Goal: Transaction & Acquisition: Purchase product/service

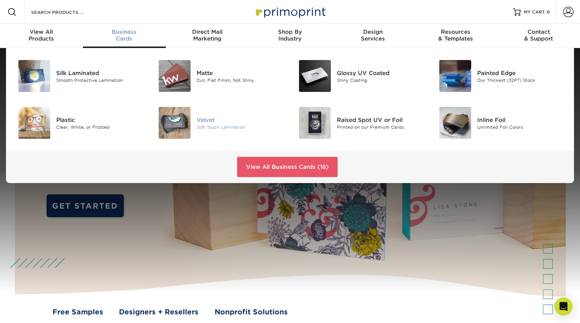
click at [184, 122] on img at bounding box center [175, 123] width 32 height 32
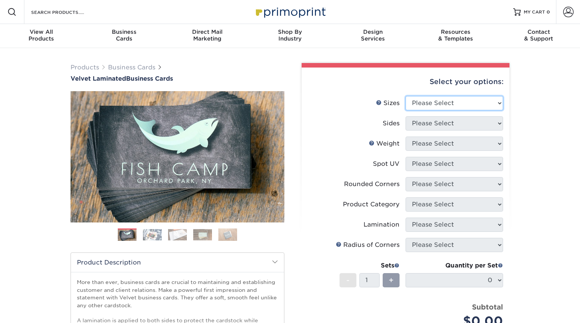
select select "2.00x3.50"
click option "2" x 3.5" - Standard" at bounding box center [0, 0] width 0 height 0
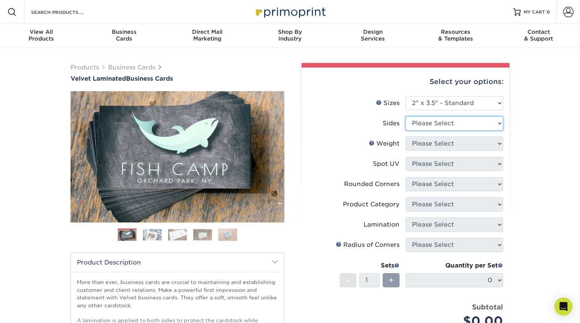
select select "13abbda7-1d64-4f25-8bb2-c179b224825d"
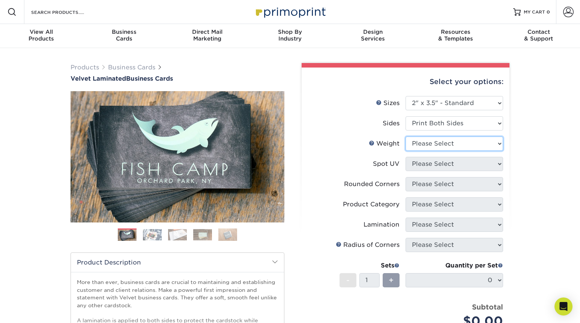
select select "16PT"
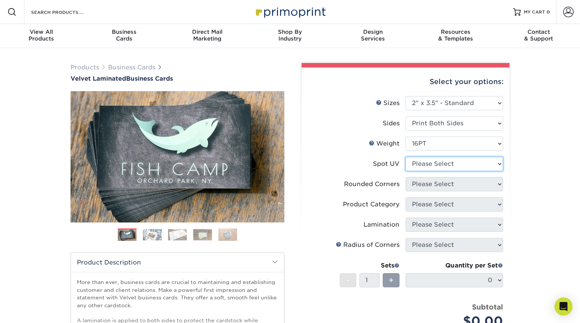
select select "3"
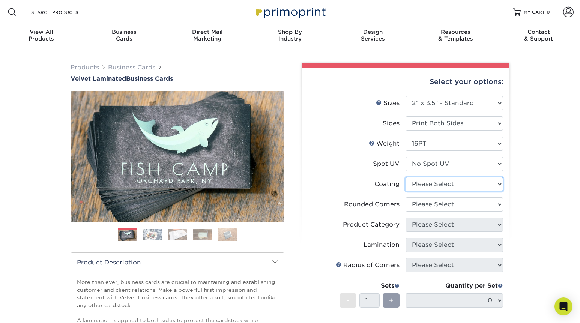
select select "3e7618de-abca-4bda-9f97-8b9129e913d8"
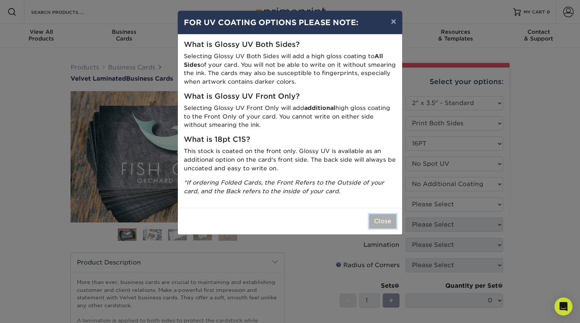
click at [377, 220] on button "Close" at bounding box center [382, 221] width 27 height 14
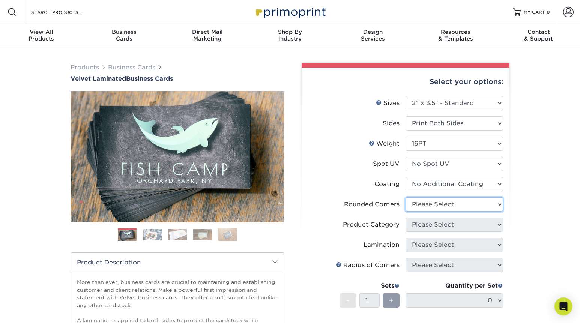
select select "0"
click option "No" at bounding box center [0, 0] width 0 height 0
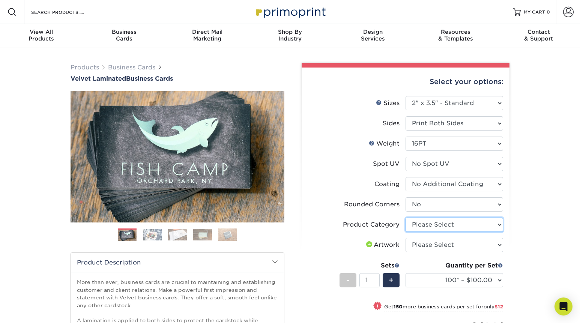
select select "3b5148f1-0588-4f88-a218-97bcfdce65c1"
click option "Business Cards" at bounding box center [0, 0] width 0 height 0
select select "upload"
click option "I will upload files" at bounding box center [0, 0] width 0 height 0
click at [425, 269] on div "Quantity per Set" at bounding box center [455, 265] width 98 height 9
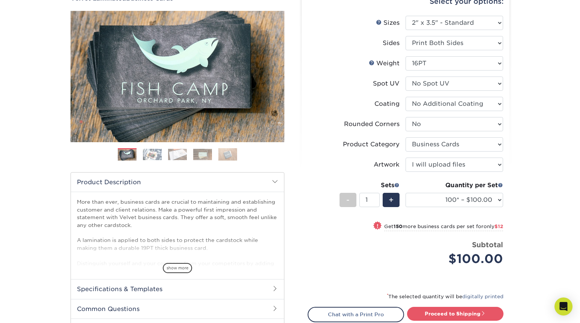
scroll to position [85, 0]
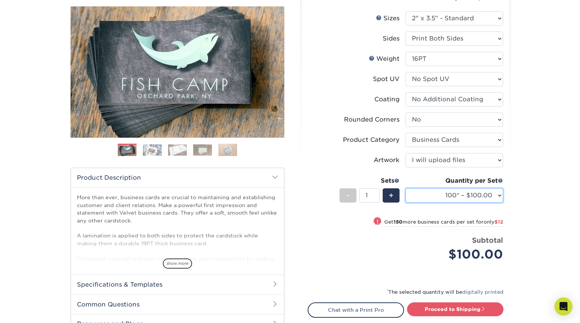
select select "500 – $120.00"
click option "500 – $120.00" at bounding box center [0, 0] width 0 height 0
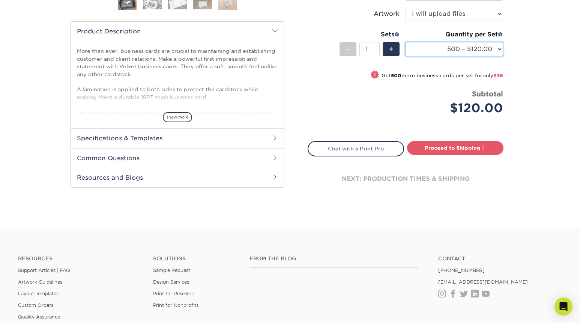
scroll to position [237, 0]
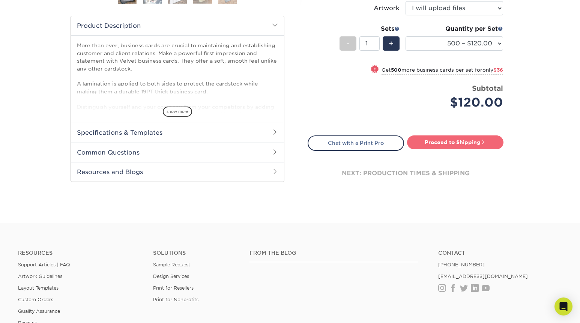
click at [461, 144] on link "Proceed to Shipping" at bounding box center [455, 142] width 96 height 14
type input "Set 1"
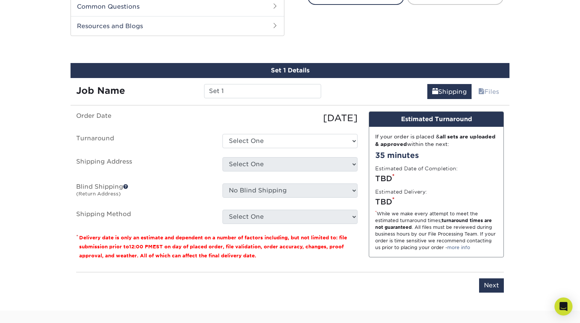
scroll to position [393, 0]
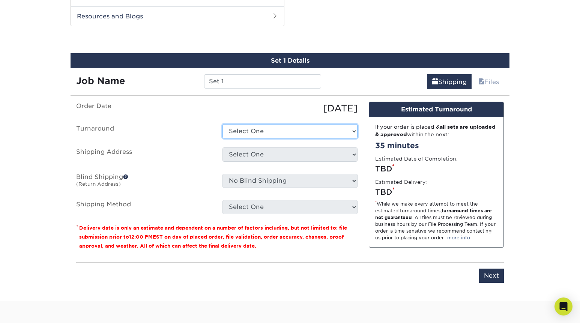
select select "65a5fa8a-fb52-4714-932f-d83f09a2779d"
click option "Next Business Day" at bounding box center [0, 0] width 0 height 0
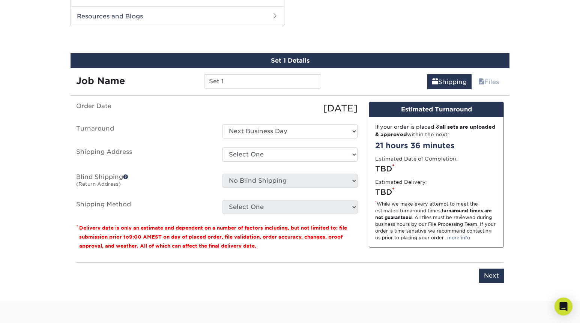
click at [176, 179] on label "Blind Shipping (Return Address)" at bounding box center [144, 182] width 146 height 17
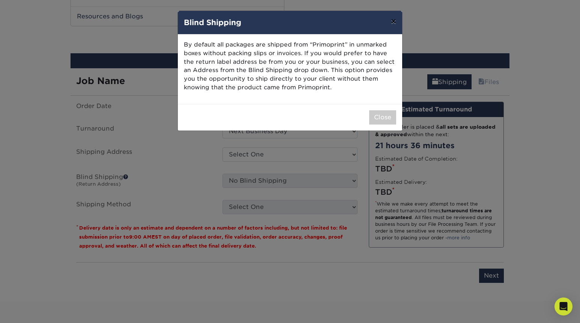
click at [393, 21] on button "×" at bounding box center [393, 21] width 17 height 21
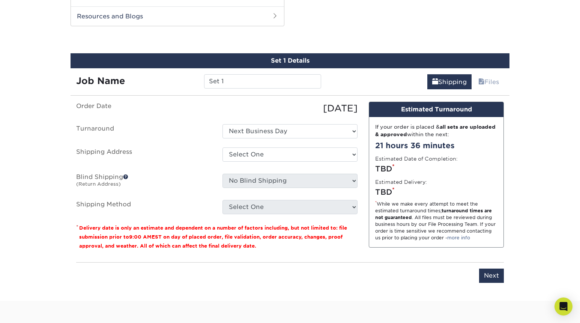
scroll to position [0, 0]
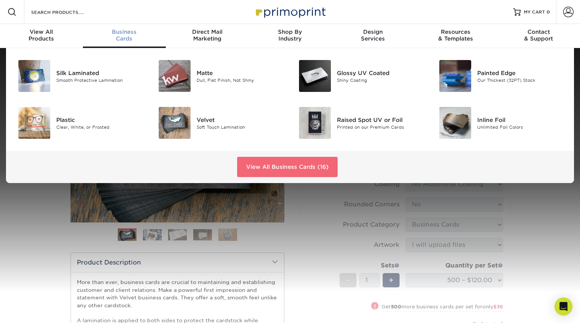
click at [268, 162] on link "View All Business Cards (16)" at bounding box center [287, 167] width 101 height 20
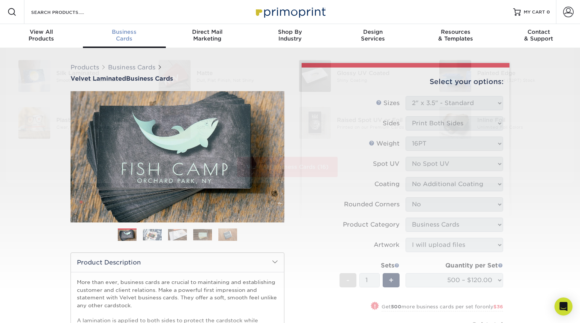
click at [121, 38] on div "Business Cards" at bounding box center [124, 36] width 83 height 14
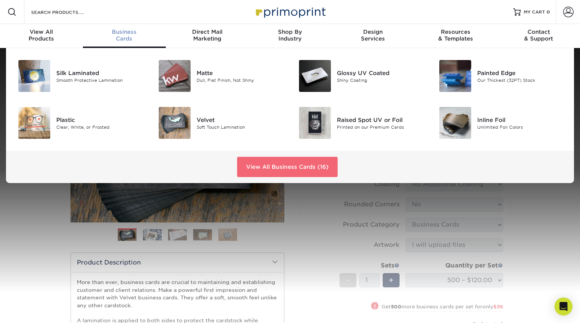
click at [279, 162] on link "View All Business Cards (16)" at bounding box center [287, 167] width 101 height 20
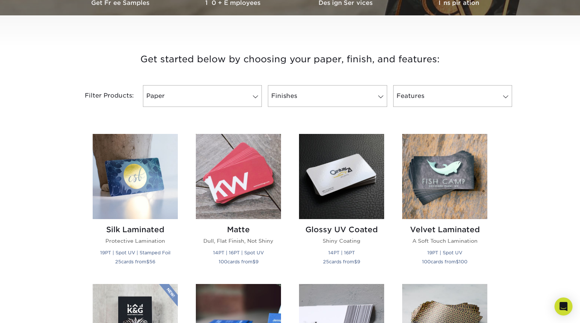
scroll to position [252, 0]
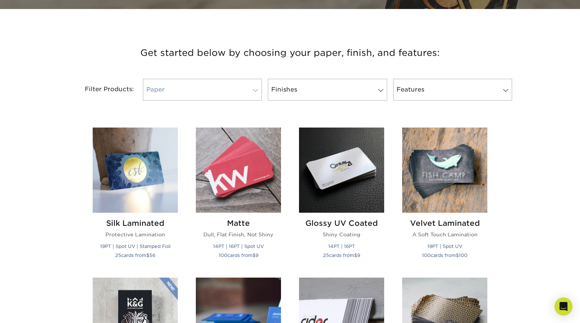
click at [219, 91] on link "Paper" at bounding box center [202, 90] width 119 height 22
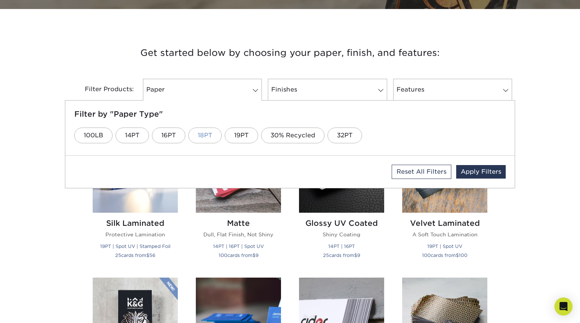
click at [208, 139] on link "18PT" at bounding box center [204, 136] width 33 height 16
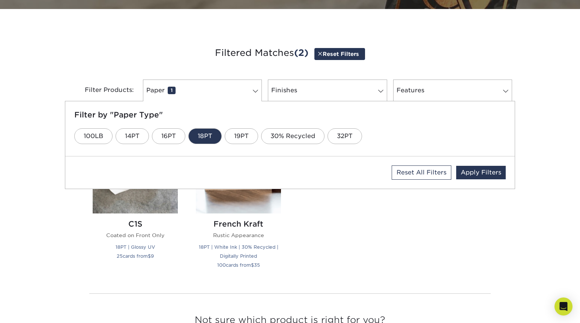
click at [333, 233] on div "Silk Laminated Protective Lamination 19PT | Spot UV | Stamped Foil 25 cards fro…" at bounding box center [290, 203] width 413 height 168
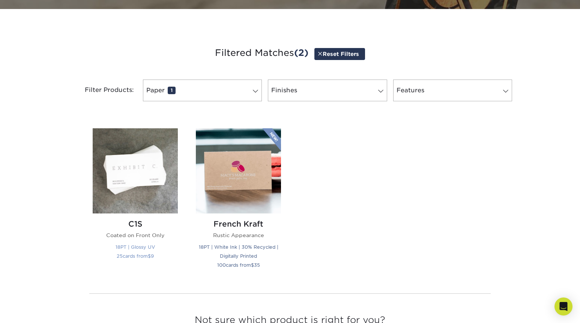
click at [136, 186] on img at bounding box center [135, 170] width 85 height 85
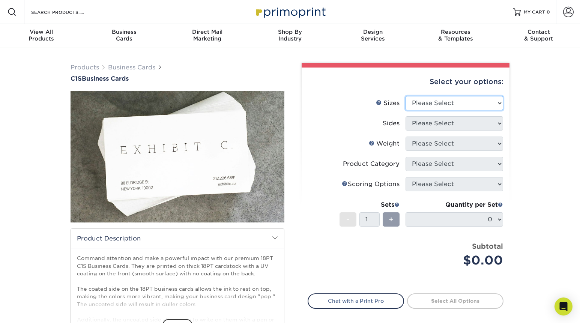
select select "2.00x3.50"
click option "2" x 3.5" - Standard" at bounding box center [0, 0] width 0 height 0
select select "32d3c223-f82c-492b-b915-ba065a00862f"
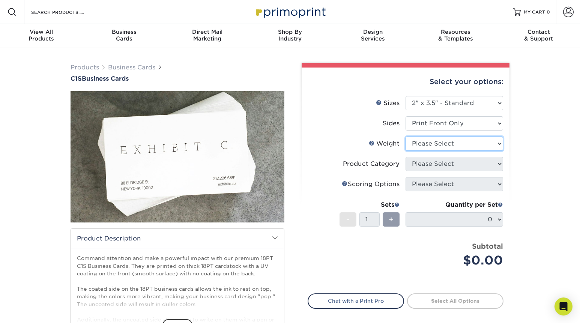
select select "18PTC1S"
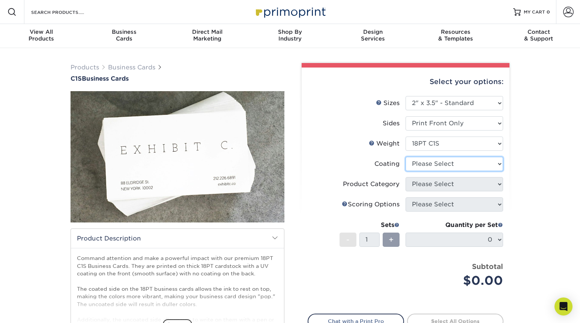
select select "3e7618de-abca-4bda-9f97-8b9129e913d8"
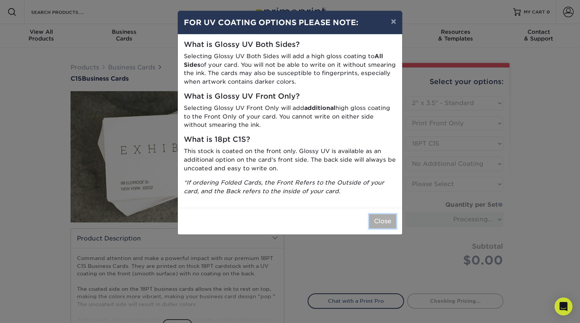
click at [385, 224] on button "Close" at bounding box center [382, 221] width 27 height 14
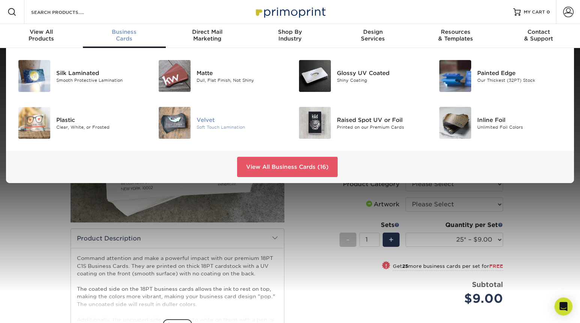
click at [199, 126] on div "Soft Touch Lamination" at bounding box center [241, 127] width 88 height 6
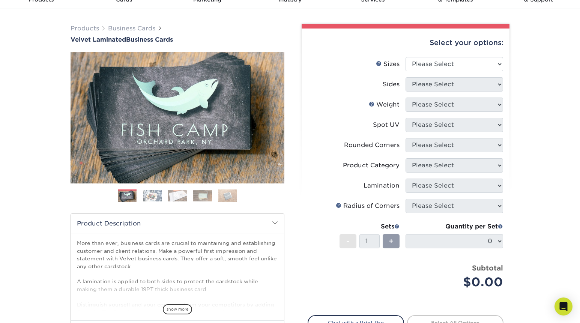
scroll to position [54, 0]
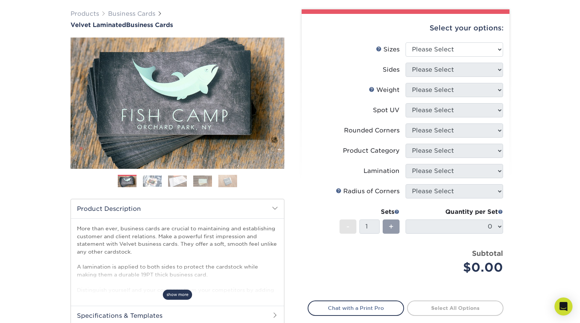
click at [181, 295] on span "show more" at bounding box center [177, 295] width 29 height 10
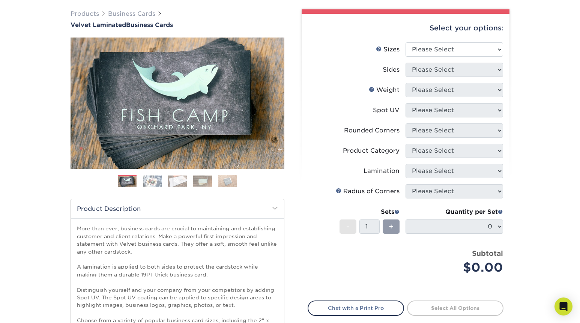
scroll to position [34, 0]
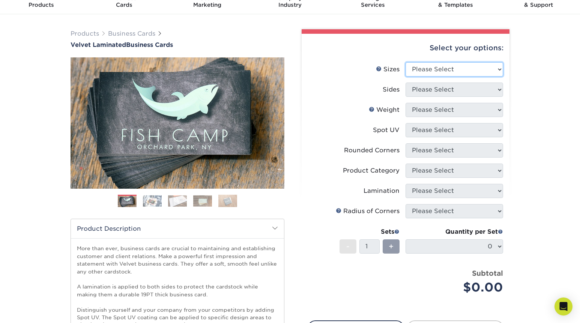
select select "2.00x3.50"
click option "2" x 3.5" - Standard" at bounding box center [0, 0] width 0 height 0
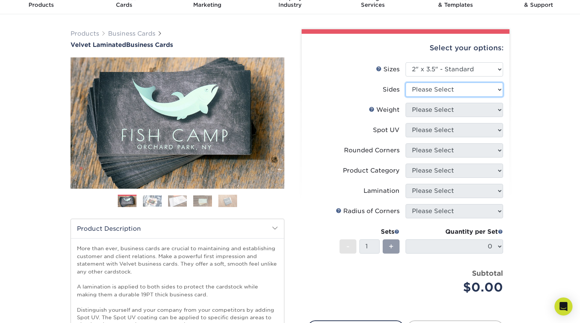
select select "32d3c223-f82c-492b-b915-ba065a00862f"
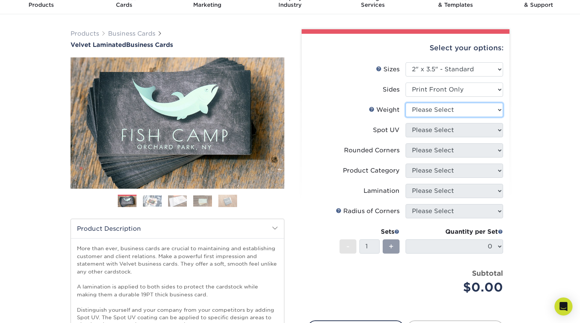
select select "16PT"
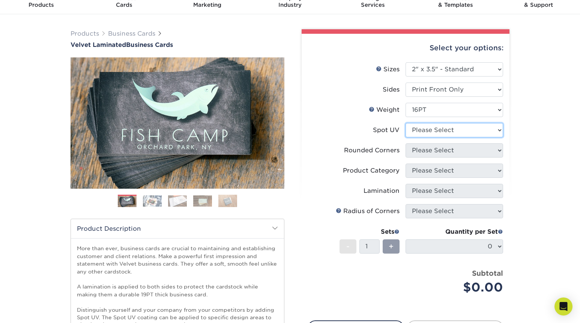
select select "3"
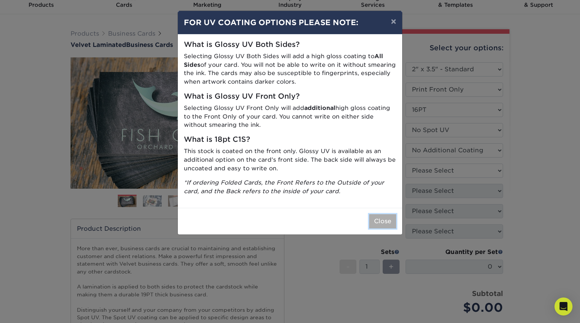
click at [378, 219] on button "Close" at bounding box center [382, 221] width 27 height 14
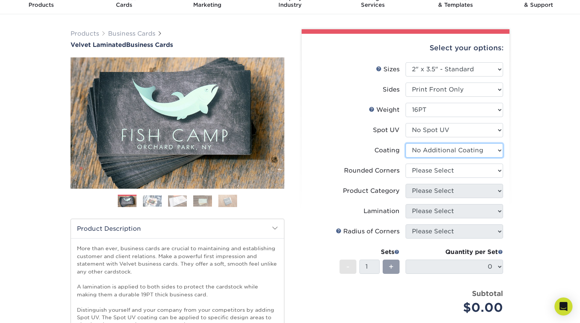
click option "No Additional Coating" at bounding box center [0, 0] width 0 height 0
select select "3e7618de-abca-4bda-9f97-8b9129e913d8"
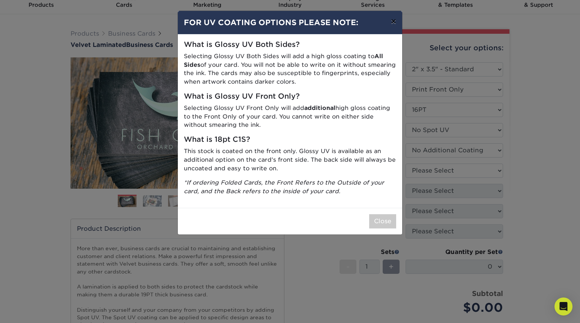
click at [394, 21] on button "×" at bounding box center [393, 21] width 17 height 21
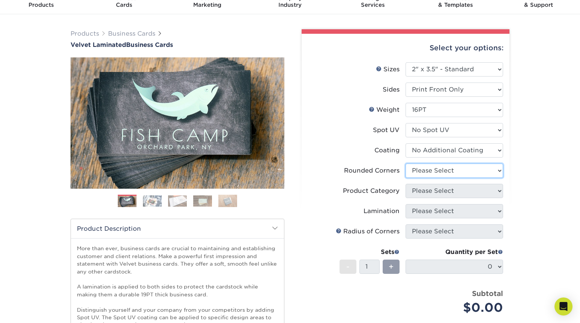
select select "0"
click option "No" at bounding box center [0, 0] width 0 height 0
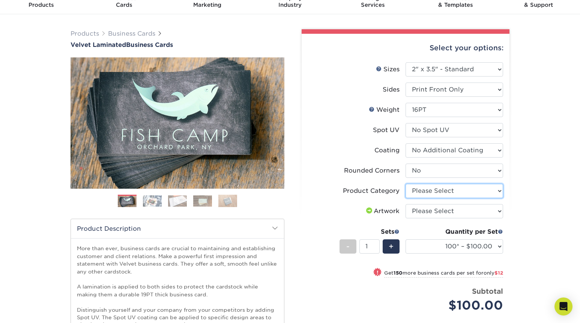
select select "3b5148f1-0588-4f88-a218-97bcfdce65c1"
click option "Business Cards" at bounding box center [0, 0] width 0 height 0
select select "upload"
click option "I will upload files" at bounding box center [0, 0] width 0 height 0
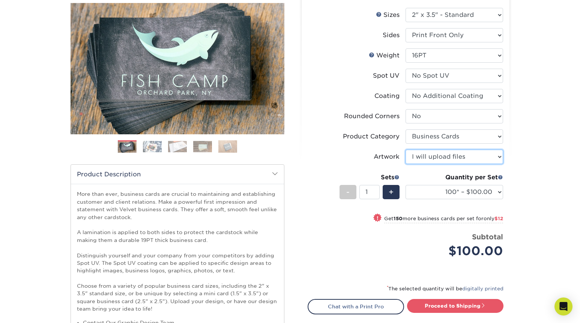
scroll to position [90, 0]
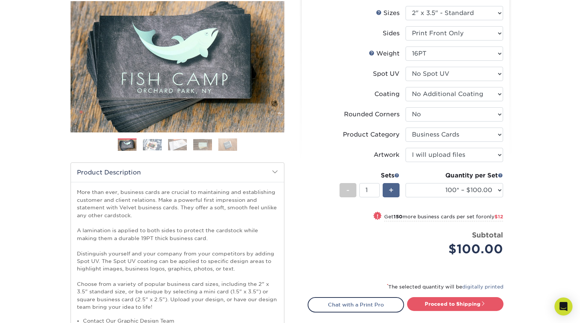
click at [392, 192] on span "+" at bounding box center [391, 190] width 5 height 11
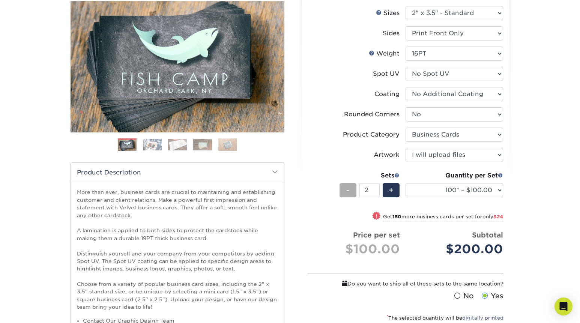
click at [353, 192] on div "-" at bounding box center [348, 190] width 17 height 14
type input "1"
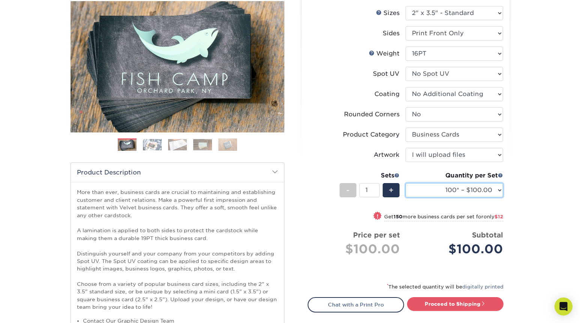
select select "500 – $120.00"
click option "500 – $120.00" at bounding box center [0, 0] width 0 height 0
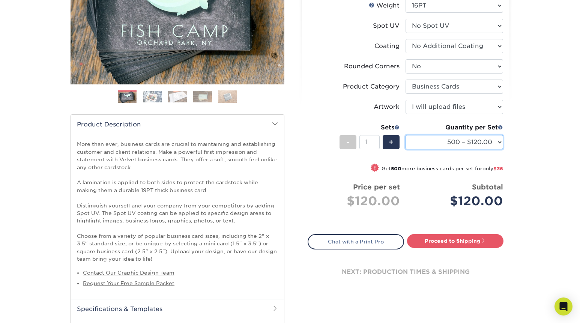
scroll to position [140, 0]
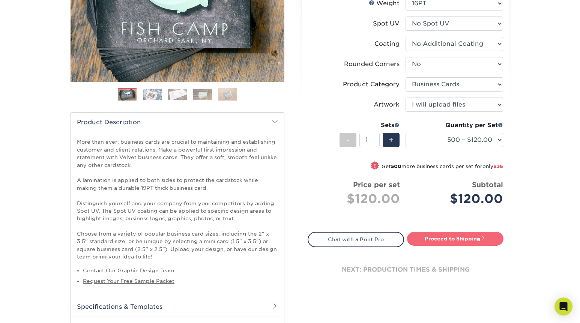
click at [464, 241] on link "Proceed to Shipping" at bounding box center [455, 239] width 96 height 14
type input "Set 1"
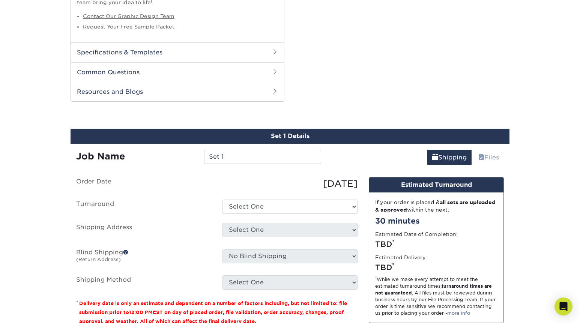
scroll to position [459, 0]
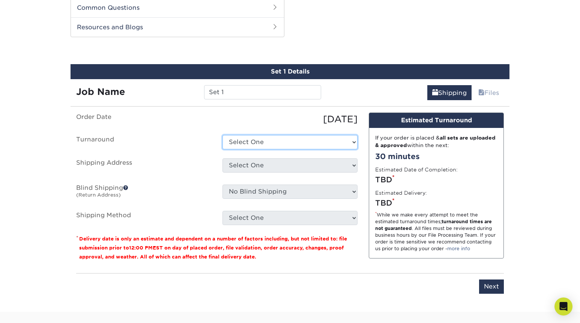
select select "3b55ab41-b025-46da-90a3-b249ee8cfc94"
click option "Next Business Day" at bounding box center [0, 0] width 0 height 0
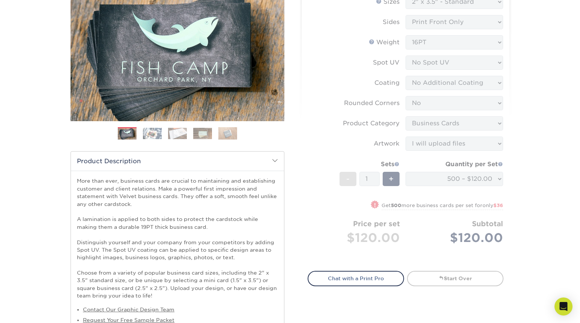
scroll to position [0, 0]
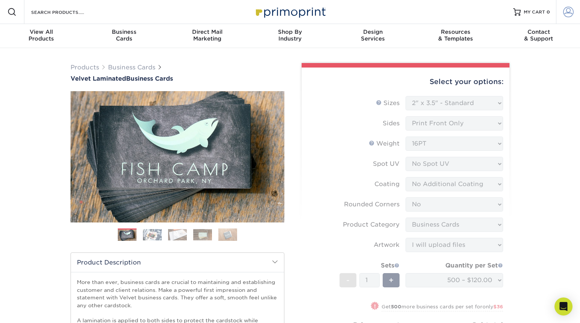
click at [574, 13] on link "Account" at bounding box center [568, 12] width 24 height 24
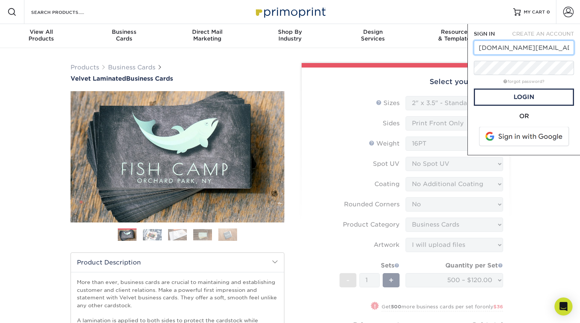
type input "karina.paris@yahoo.com"
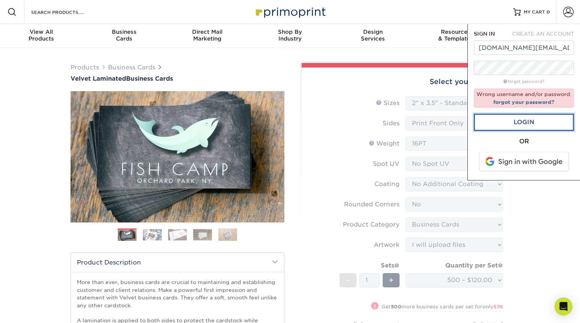
click at [482, 123] on link "Login" at bounding box center [524, 122] width 100 height 17
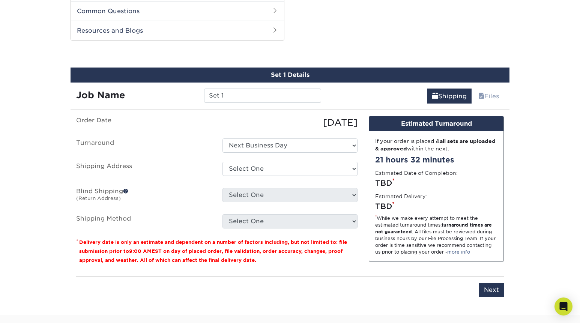
scroll to position [457, 0]
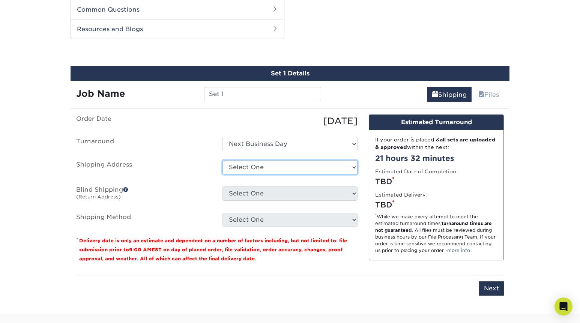
select select "60074"
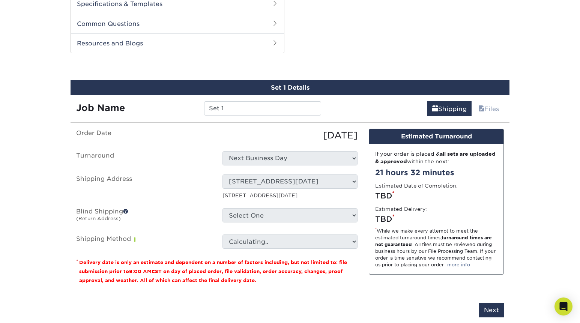
scroll to position [452, 0]
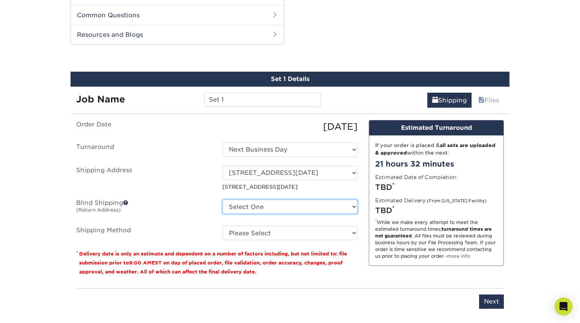
select select "60074"
click option "418 CAPE COD DR, CORPUS CHRISTI, TX" at bounding box center [0, 0] width 0 height 0
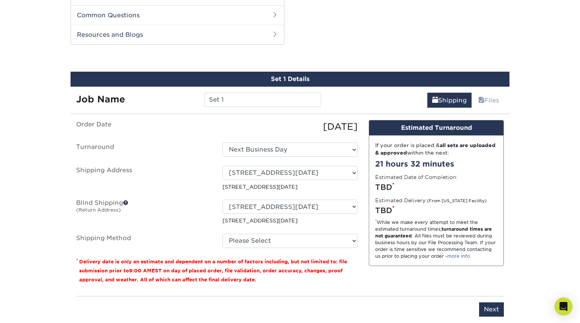
click at [331, 250] on fieldset "Order Date 09/22/2025 Turnaround Select One 2-4 Business Days 2 Day Next Busine…" at bounding box center [216, 188] width 281 height 137
click option "Next Day Shipping by 5pm (+$34.66)" at bounding box center [0, 0] width 0 height 0
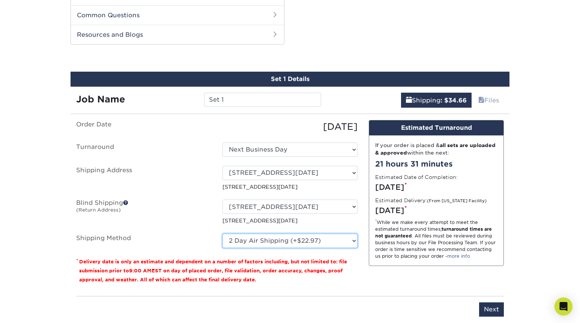
click option "2 Day Air Shipping (+$22.97)" at bounding box center [0, 0] width 0 height 0
select select "13"
click option "Next Day Shipping by 5pm (+$34.66)" at bounding box center [0, 0] width 0 height 0
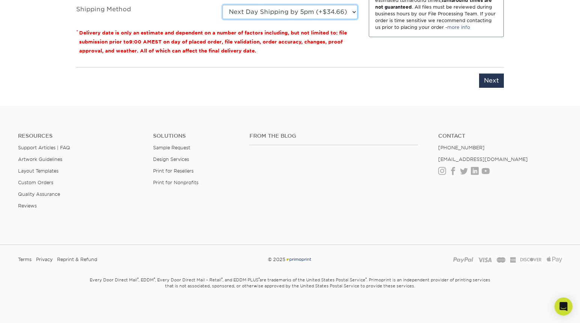
scroll to position [683, 0]
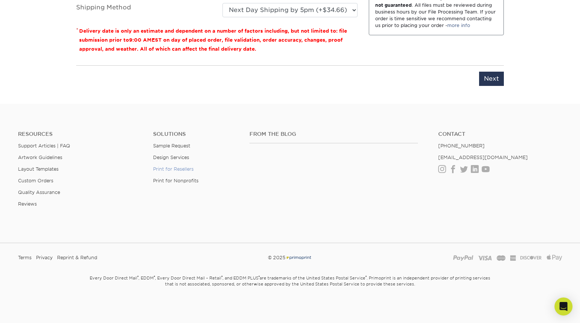
click at [174, 168] on link "Print for Resellers" at bounding box center [173, 169] width 41 height 6
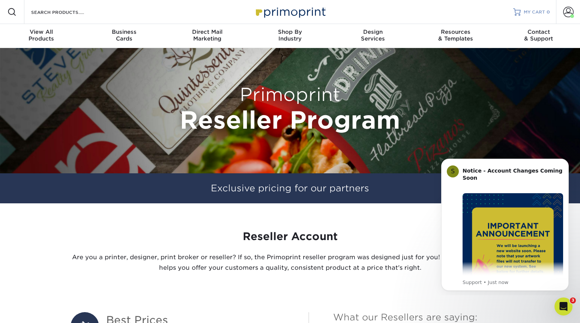
click at [536, 12] on span "MY CART" at bounding box center [534, 12] width 21 height 6
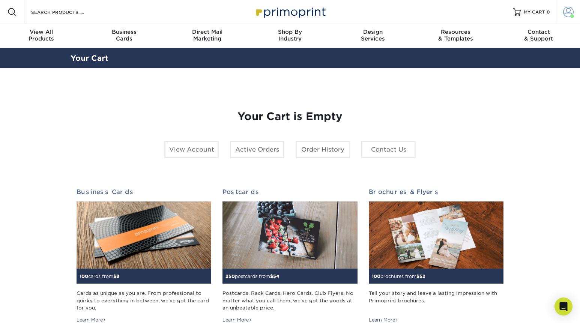
click at [570, 6] on link "Account" at bounding box center [568, 12] width 24 height 24
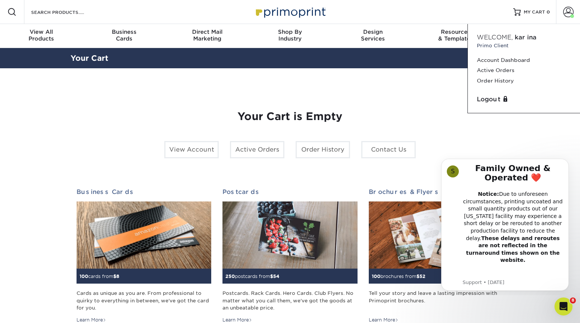
click at [441, 114] on h1 "Your Cart is Empty" at bounding box center [290, 116] width 427 height 13
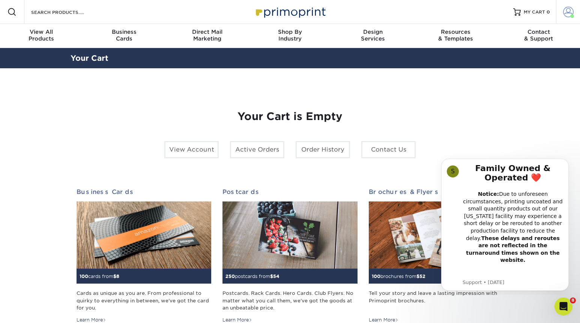
click at [565, 13] on span at bounding box center [568, 12] width 11 height 11
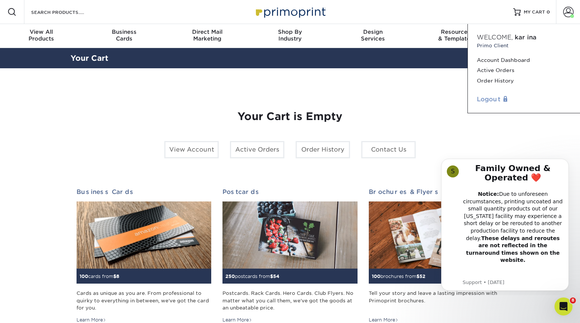
click at [492, 99] on link "Logout" at bounding box center [524, 99] width 94 height 9
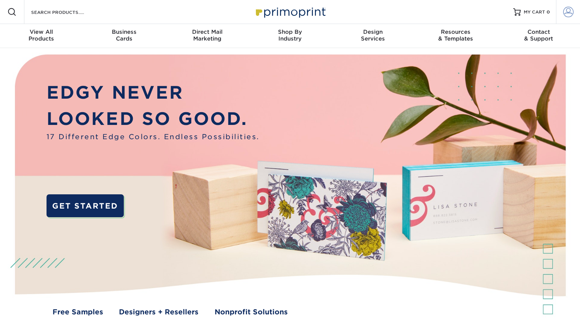
click at [566, 12] on span at bounding box center [568, 12] width 11 height 11
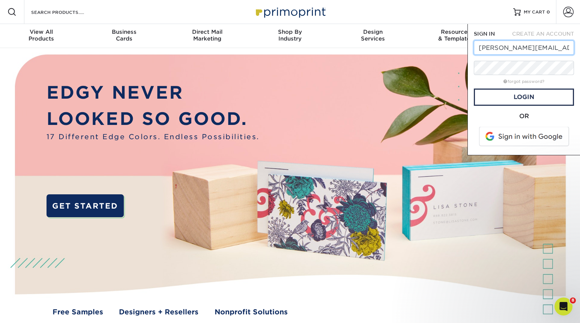
type input "karina@karinacarlisle.com"
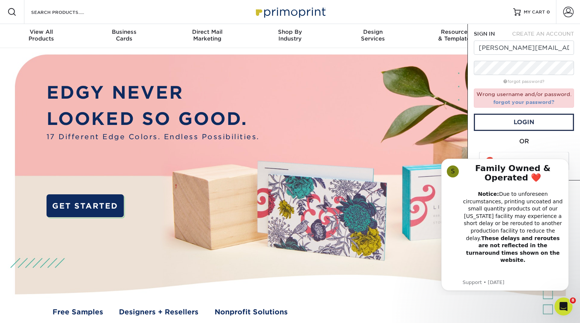
click at [530, 102] on link "forgot your password?" at bounding box center [523, 102] width 61 height 6
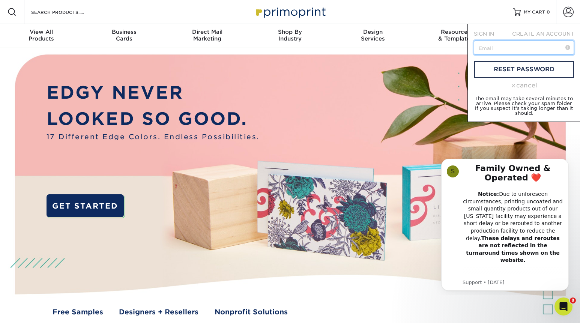
click at [505, 50] on input "text" at bounding box center [524, 48] width 100 height 14
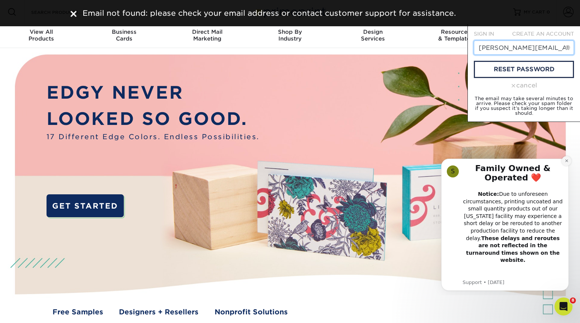
type input "karina@karinacarlisle.com"
click at [564, 162] on button "Dismiss notification" at bounding box center [567, 161] width 10 height 10
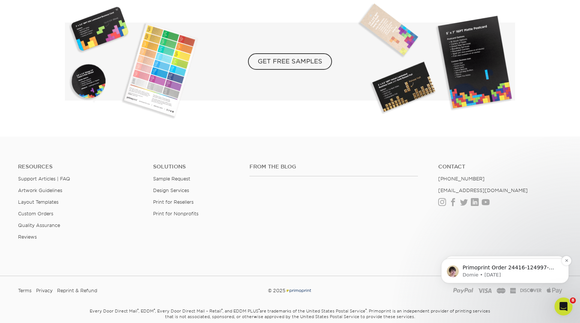
scroll to position [1336, 0]
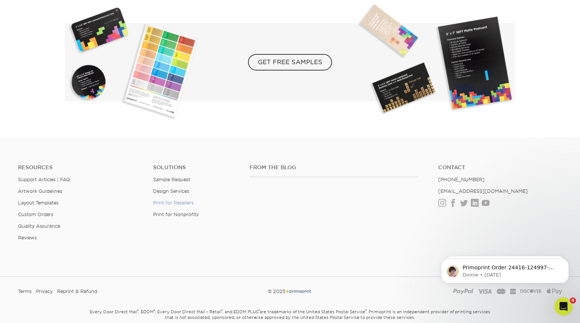
click at [170, 203] on link "Print for Resellers" at bounding box center [173, 203] width 41 height 6
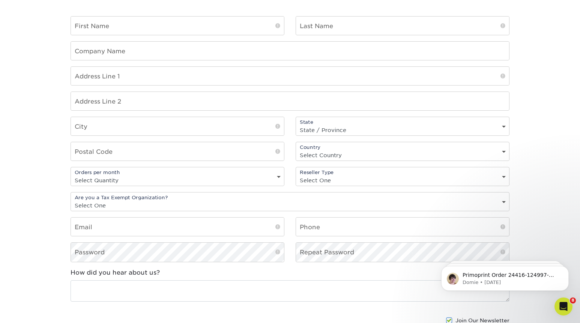
scroll to position [590, 0]
select select "yes"
click option "Yes" at bounding box center [0, 0] width 0 height 0
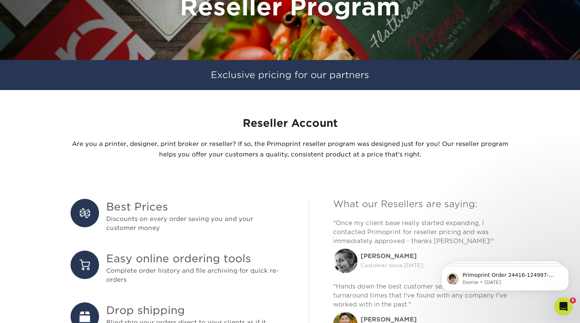
scroll to position [120, 0]
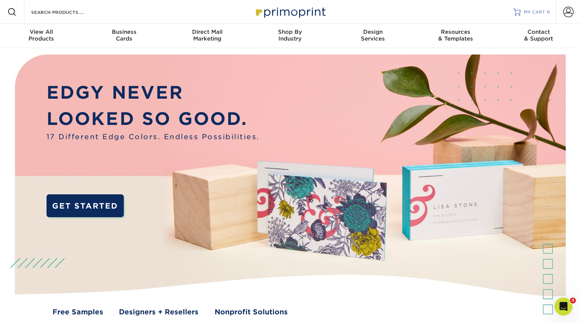
click at [539, 12] on span "MY CART" at bounding box center [534, 12] width 21 height 6
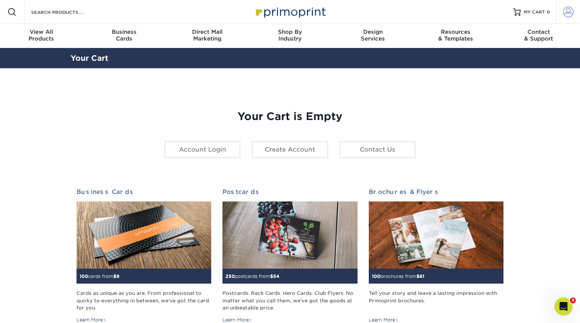
click at [570, 14] on span at bounding box center [568, 12] width 11 height 11
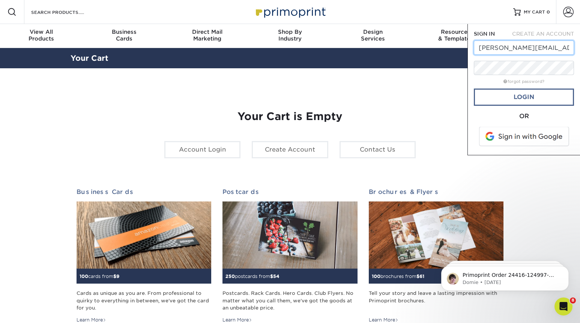
type input "karina@karinacarlisle.com"
click at [532, 99] on link "Login" at bounding box center [524, 97] width 100 height 17
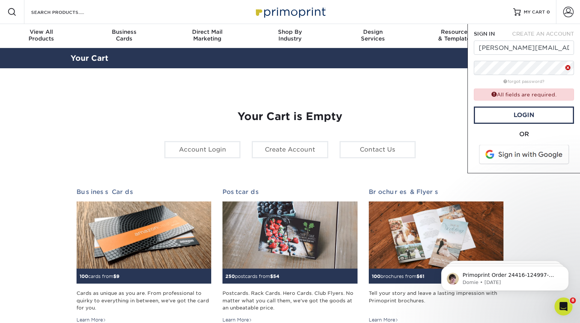
click at [342, 88] on div "Your Cart is Empty Account Login Create Account Contact Us Business Cards 100 c…" at bounding box center [290, 237] width 439 height 302
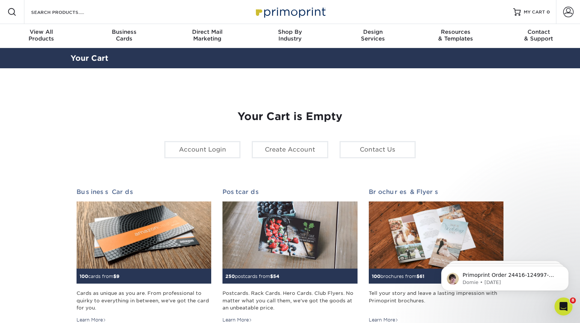
click at [285, 13] on img at bounding box center [290, 12] width 75 height 16
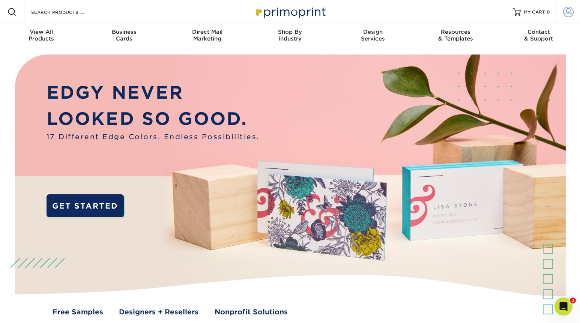
click at [568, 13] on span at bounding box center [568, 12] width 11 height 11
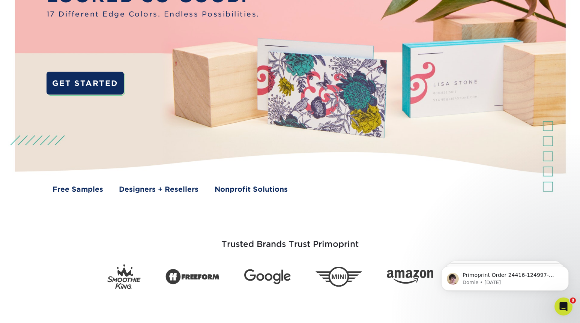
scroll to position [144, 0]
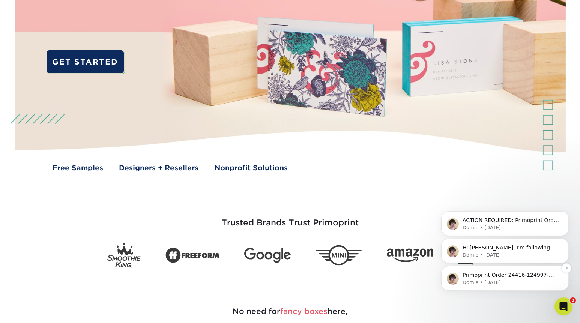
click at [500, 274] on p "Primoprint Order 24416-124997-42652 Hi Karina, I'm following up on my emails fr…" at bounding box center [511, 276] width 97 height 8
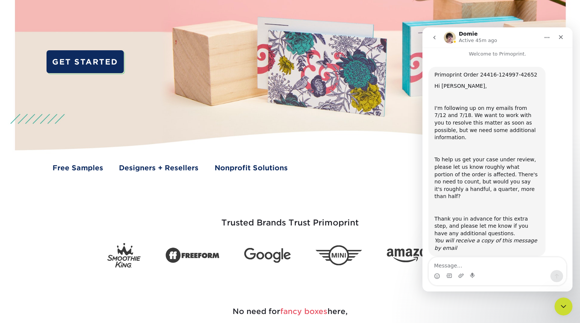
scroll to position [0, 0]
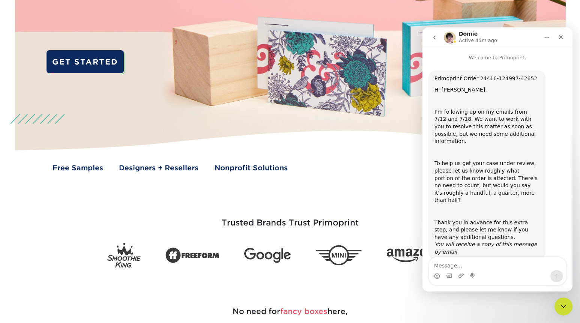
click at [432, 38] on icon "go back" at bounding box center [435, 38] width 6 height 6
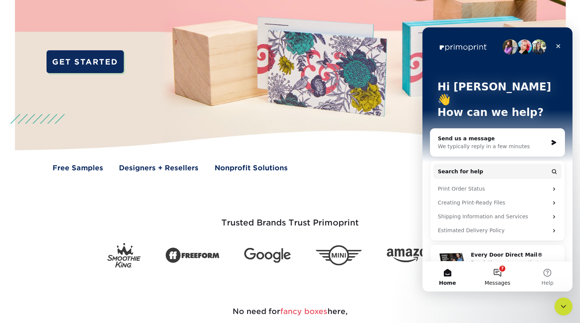
click at [498, 273] on button "7 Messages" at bounding box center [497, 277] width 50 height 30
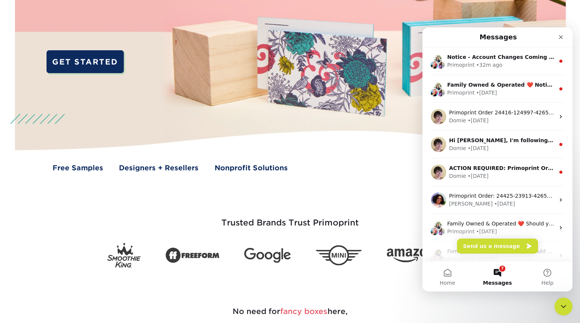
click at [390, 208] on h3 "Trusted Brands Trust Primoprint" at bounding box center [290, 218] width 439 height 37
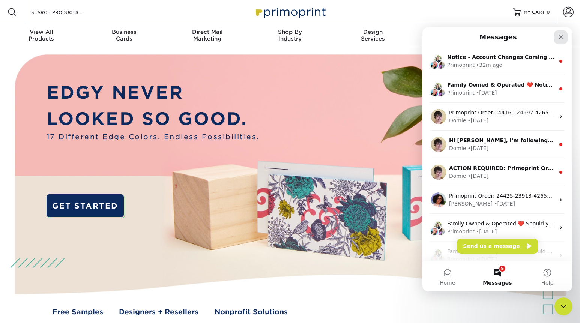
click at [561, 35] on icon "Close" at bounding box center [561, 37] width 6 height 6
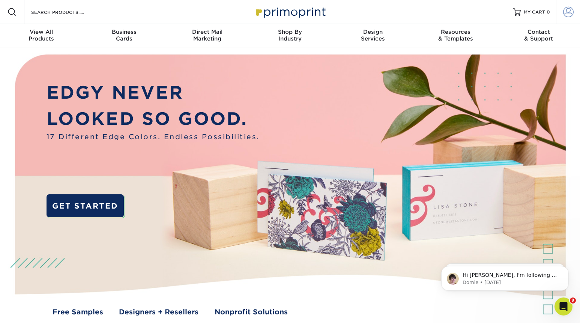
click at [564, 15] on span at bounding box center [568, 12] width 11 height 11
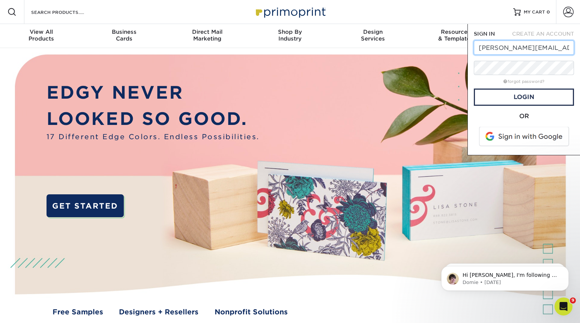
click at [528, 48] on input "karina@karinacarlisle.com" at bounding box center [524, 48] width 100 height 14
type input "karina.paris@yahoo.com"
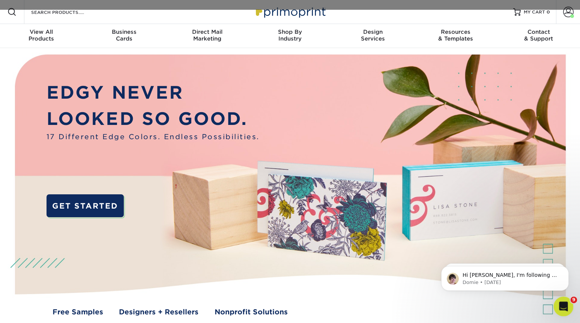
click at [561, 305] on icon "Open Intercom Messenger" at bounding box center [563, 305] width 12 height 12
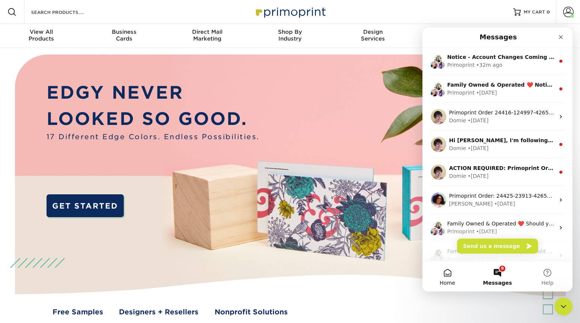
click at [444, 278] on button "Home" at bounding box center [448, 277] width 50 height 30
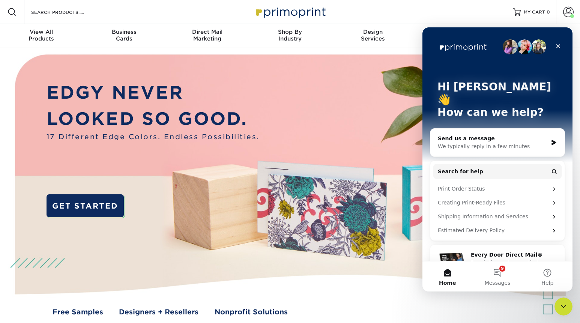
click at [489, 143] on div "We typically reply in a few minutes" at bounding box center [493, 147] width 110 height 8
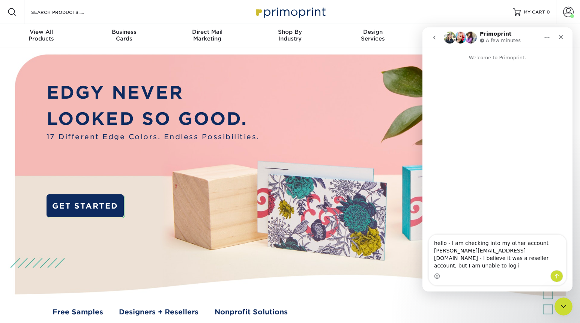
type textarea "hello - I am checking into my other account karina@karinacarlisle.com - I belie…"
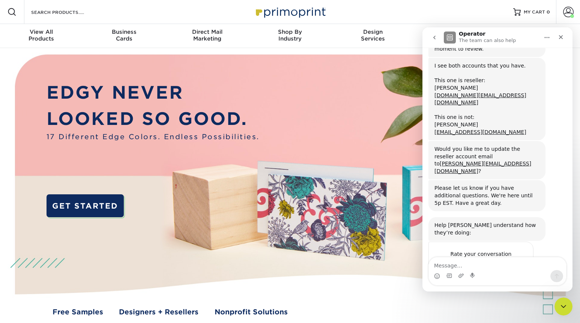
scroll to position [106, 0]
